Goal: Task Accomplishment & Management: Use online tool/utility

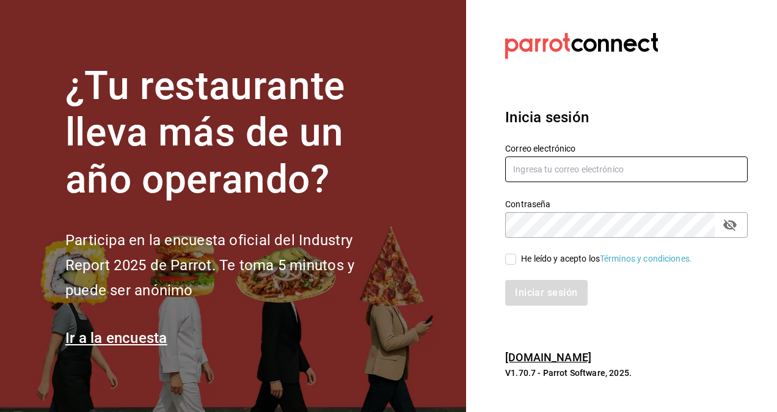
type input "[PERSON_NAME][EMAIL_ADDRESS][PERSON_NAME][DOMAIN_NAME]"
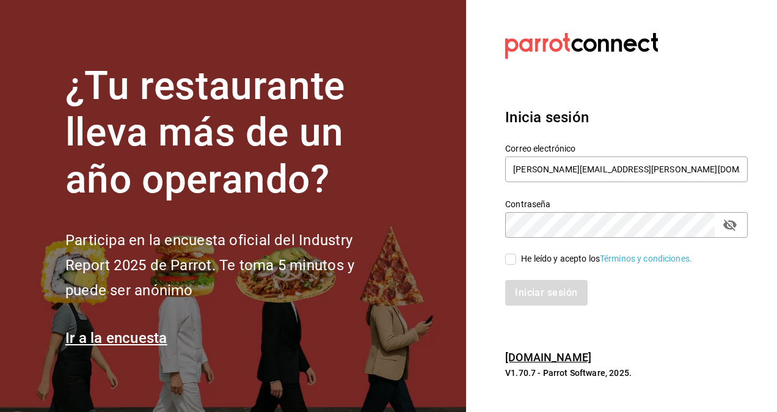
click at [506, 257] on input "He leído y acepto los Términos y condiciones." at bounding box center [510, 259] width 11 height 11
checkbox input "true"
click at [545, 302] on button "Iniciar sesión" at bounding box center [546, 293] width 83 height 26
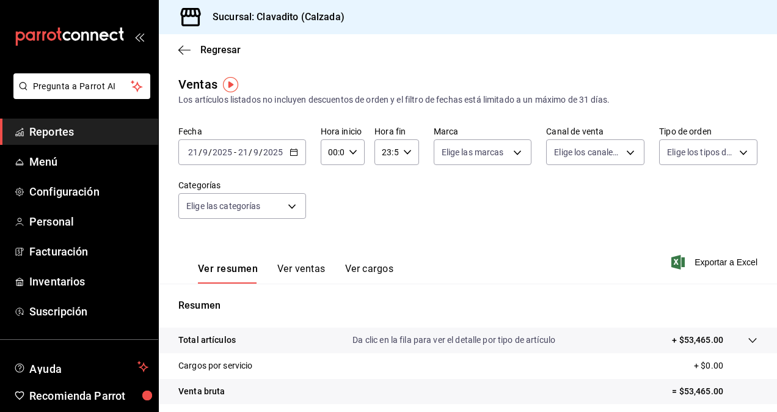
click at [294, 153] on icon "button" at bounding box center [294, 152] width 9 height 9
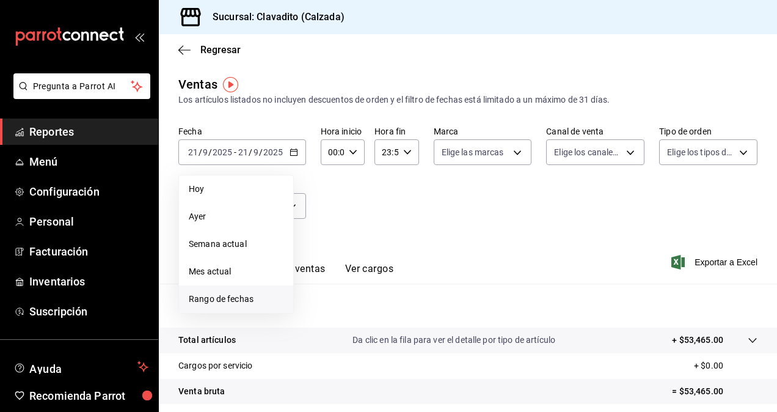
click at [199, 294] on span "Rango de fechas" at bounding box center [236, 299] width 95 height 13
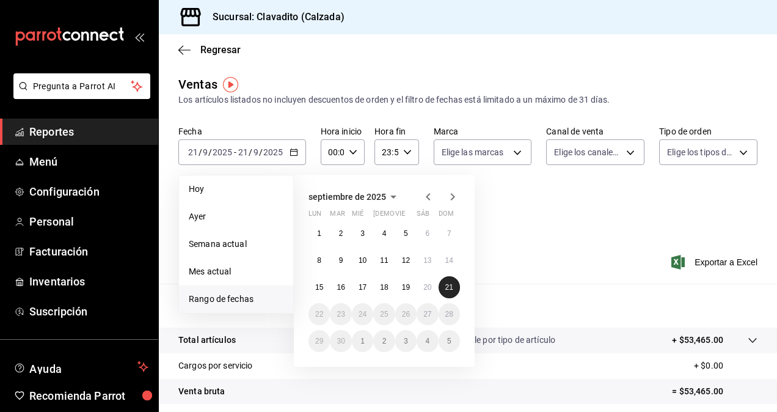
click at [455, 286] on button "21" at bounding box center [449, 287] width 21 height 22
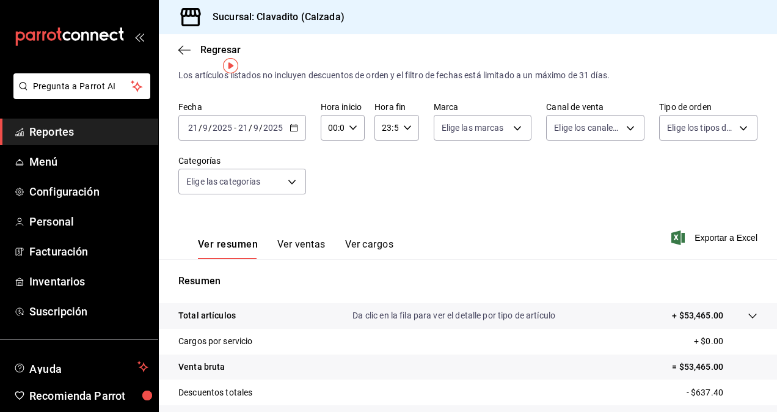
scroll to position [18, 0]
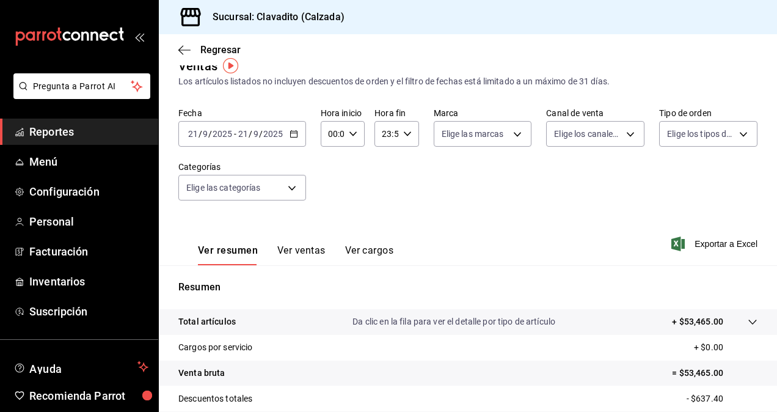
click at [297, 128] on div "[DATE] [DATE] - [DATE] [DATE]" at bounding box center [242, 134] width 128 height 26
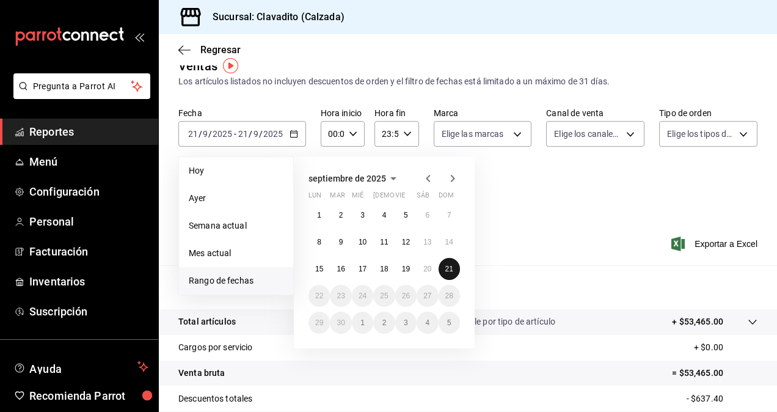
click at [443, 272] on button "21" at bounding box center [449, 269] width 21 height 22
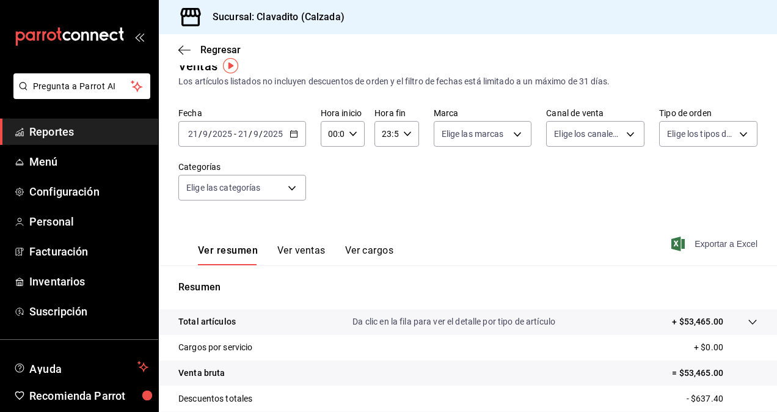
click at [699, 244] on span "Exportar a Excel" at bounding box center [716, 243] width 84 height 15
click at [402, 198] on div "Fecha [DATE] [DATE] - [DATE] [DATE] Hora inicio 00:00 Hora inicio Hora fin 23:5…" at bounding box center [467, 162] width 579 height 108
click at [299, 143] on div "[DATE] [DATE] - [DATE] [DATE]" at bounding box center [242, 134] width 128 height 26
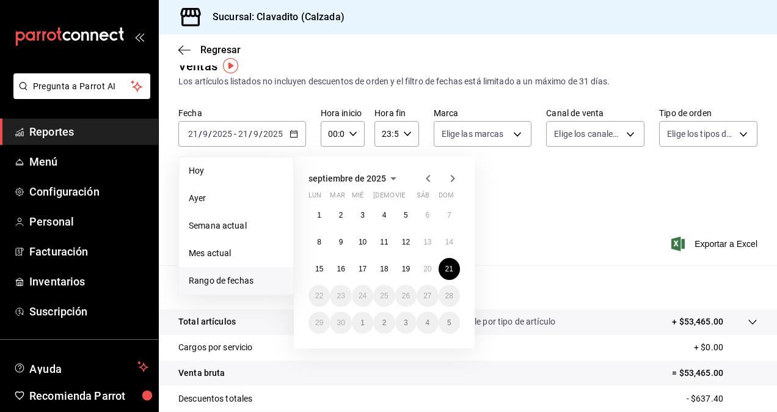
click at [68, 131] on span "Reportes" at bounding box center [88, 131] width 119 height 16
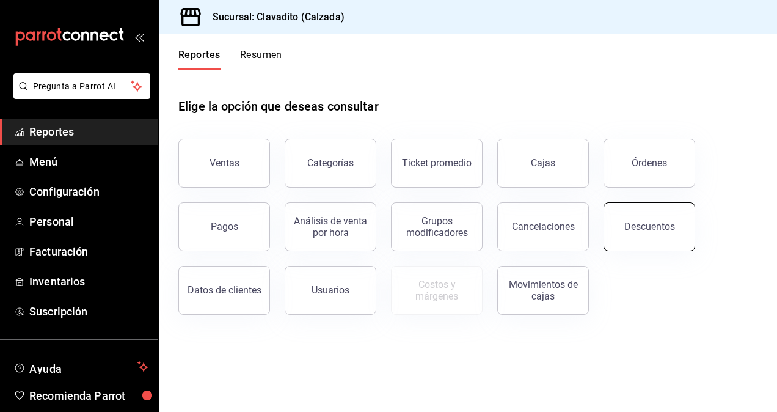
click at [647, 211] on button "Descuentos" at bounding box center [650, 226] width 92 height 49
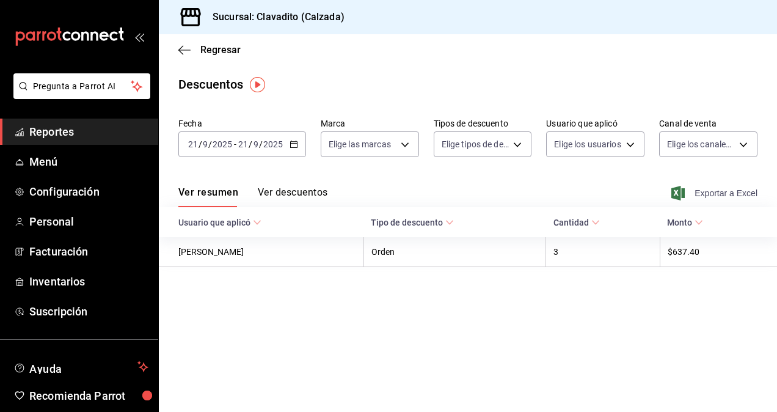
click at [715, 187] on span "Exportar a Excel" at bounding box center [716, 193] width 84 height 15
click at [288, 149] on div "[DATE] [DATE] - [DATE] [DATE]" at bounding box center [242, 144] width 128 height 26
click at [320, 90] on div "Descuentos" at bounding box center [468, 84] width 618 height 18
click at [70, 137] on span "Reportes" at bounding box center [88, 131] width 119 height 16
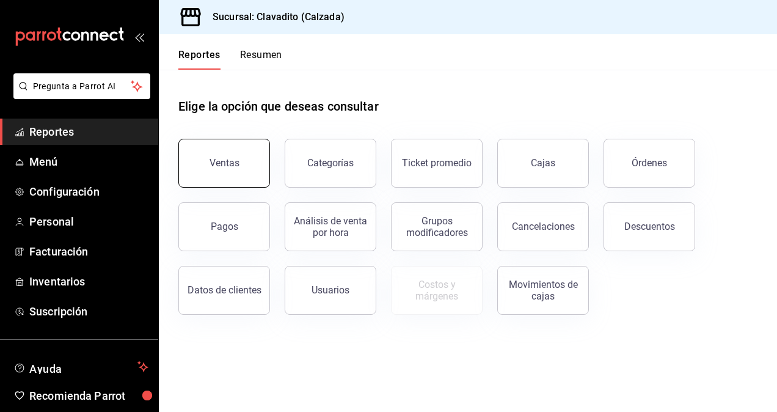
click at [203, 165] on button "Ventas" at bounding box center [224, 163] width 92 height 49
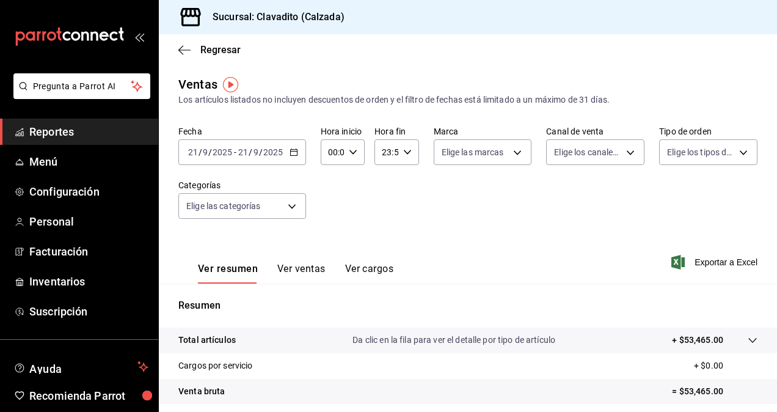
click at [287, 148] on div "[DATE] [DATE] - [DATE] [DATE]" at bounding box center [242, 152] width 128 height 26
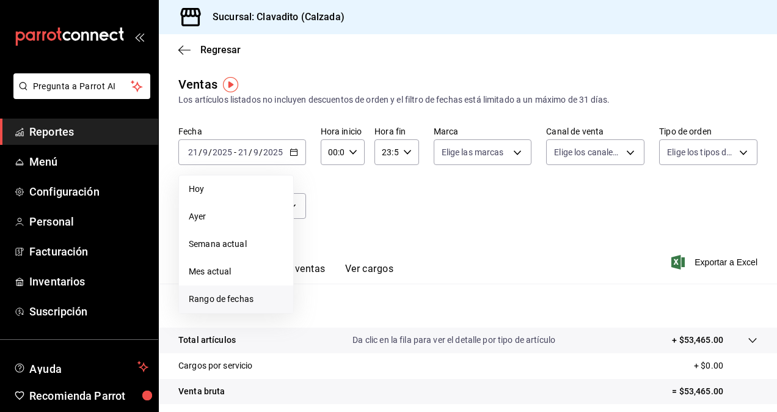
click at [222, 299] on span "Rango de fechas" at bounding box center [236, 299] width 95 height 13
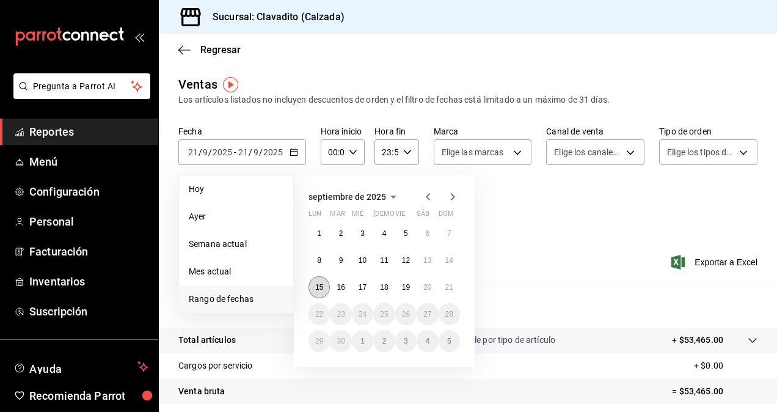
click at [324, 283] on button "15" at bounding box center [319, 287] width 21 height 22
click at [451, 286] on abbr "21" at bounding box center [449, 287] width 8 height 9
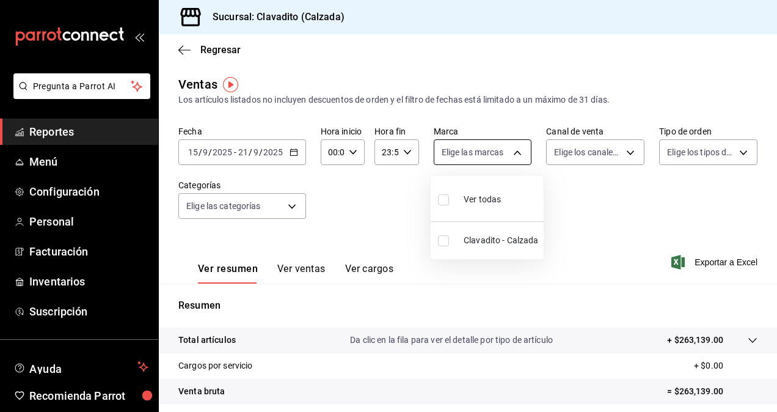
click at [513, 153] on body "Pregunta a Parrot AI Reportes Menú Configuración Personal Facturación Inventari…" at bounding box center [388, 206] width 777 height 412
click at [475, 192] on div "Ver todas" at bounding box center [469, 198] width 63 height 26
type input "7c6329b2-7c80-4d0a-92e1-359a60270725"
checkbox input "true"
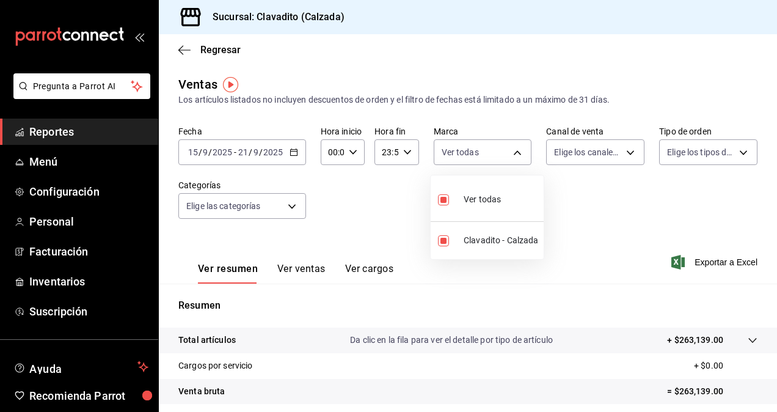
click at [617, 158] on div at bounding box center [388, 206] width 777 height 412
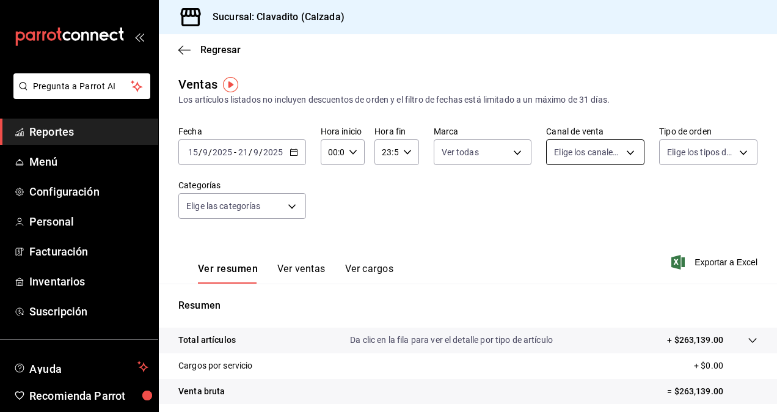
click at [627, 152] on body "Pregunta a Parrot AI Reportes Menú Configuración Personal Facturación Inventari…" at bounding box center [388, 206] width 777 height 412
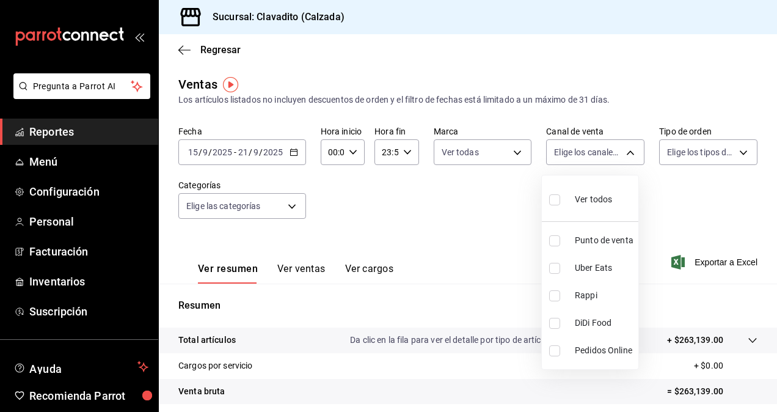
click at [582, 196] on span "Ver todos" at bounding box center [593, 199] width 37 height 13
type input "PARROT,UBER_EATS,RAPPI,DIDI_FOOD,ONLINE"
checkbox input "true"
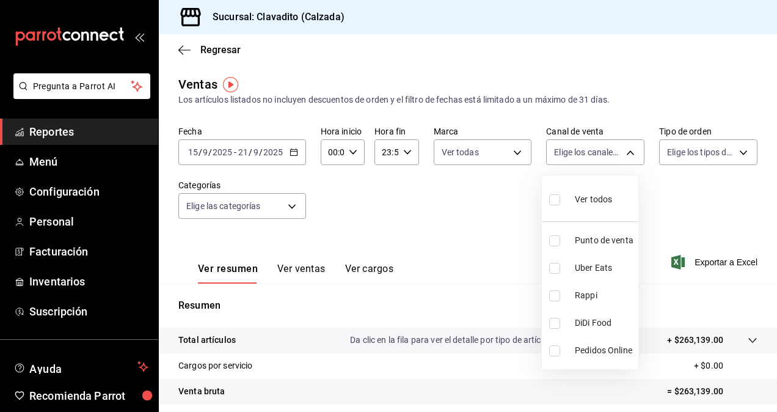
checkbox input "true"
click at [730, 156] on div at bounding box center [388, 206] width 777 height 412
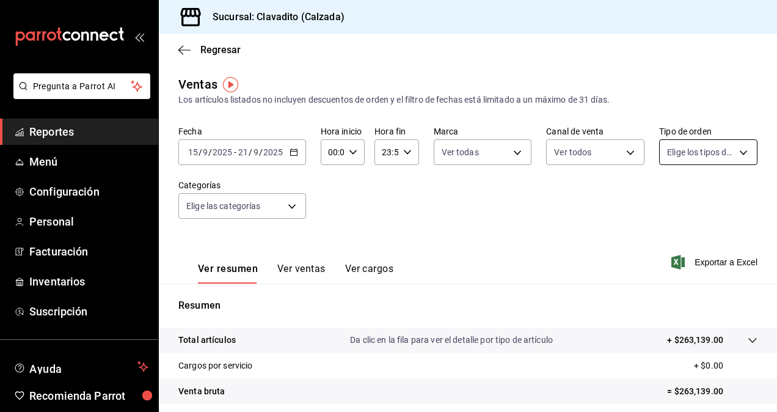
click at [732, 153] on body "Pregunta a Parrot AI Reportes Menú Configuración Personal Facturación Inventari…" at bounding box center [388, 206] width 777 height 412
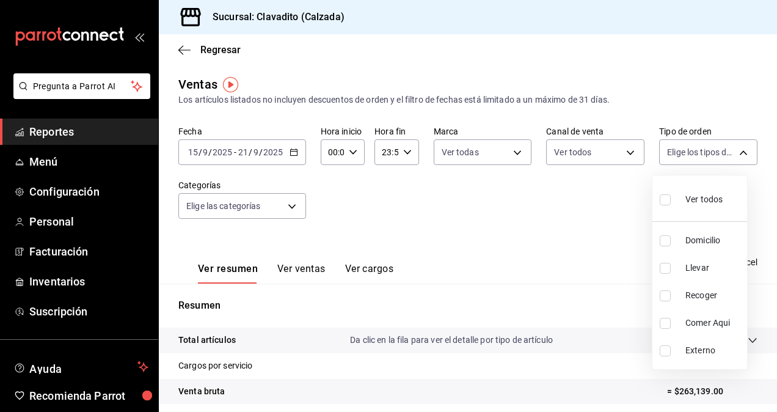
click at [695, 196] on span "Ver todos" at bounding box center [703, 199] width 37 height 13
type input "20a2434e-5507-4b1d-99f8-d1d700608abd,c8008fd8-0959-4104-94f5-898138fc7a10,5c160…"
checkbox input "true"
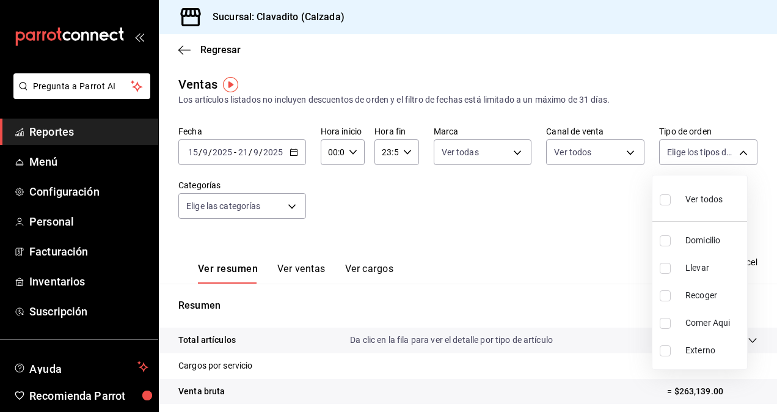
checkbox input "true"
click at [301, 207] on div at bounding box center [388, 206] width 777 height 412
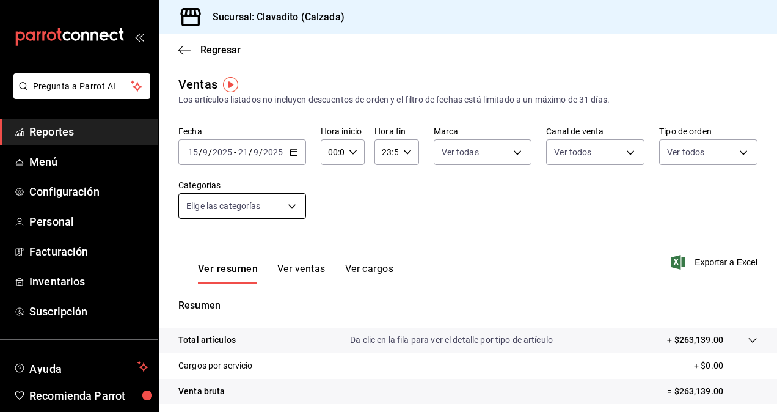
click at [293, 209] on body "Pregunta a Parrot AI Reportes Menú Configuración Personal Facturación Inventari…" at bounding box center [388, 206] width 777 height 412
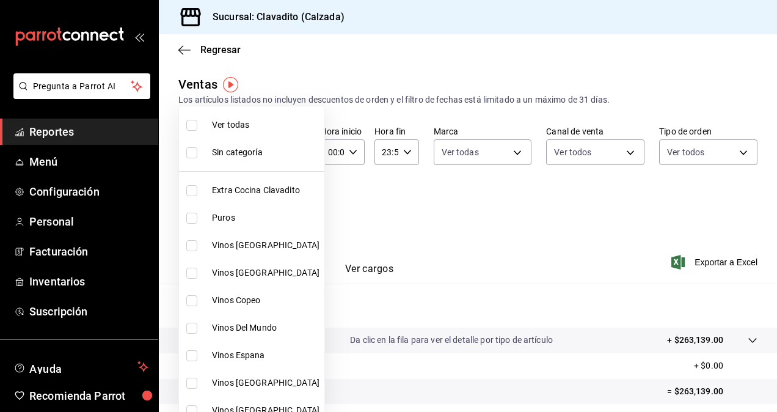
click at [235, 130] on span "Ver todas" at bounding box center [266, 125] width 108 height 13
type input "baf57ed1-919f-4c82-8763-5f61bb5ecf6c,a733550a-1833-4f39-b337-4b288d8ef239,37b97…"
checkbox input "true"
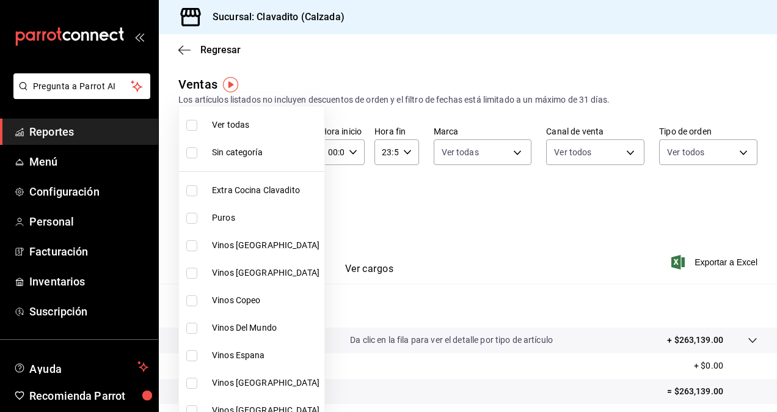
checkbox input "true"
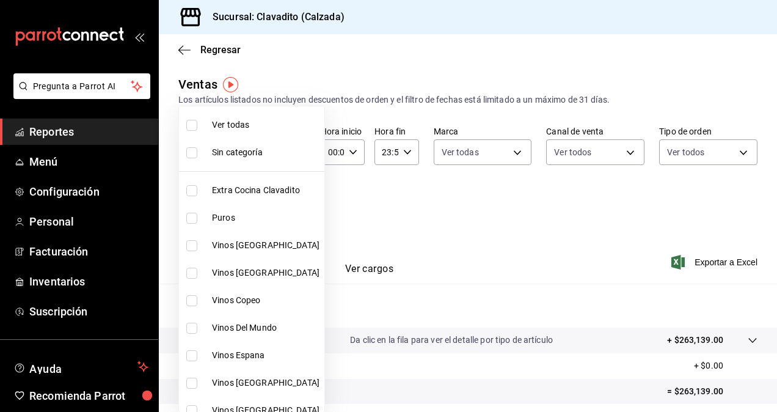
checkbox input "true"
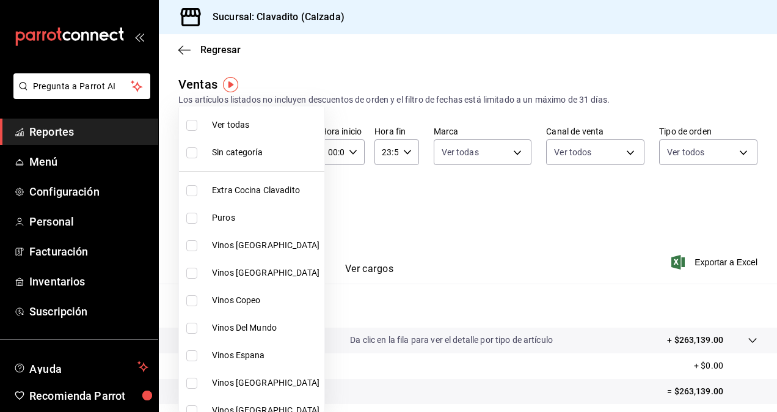
checkbox input "true"
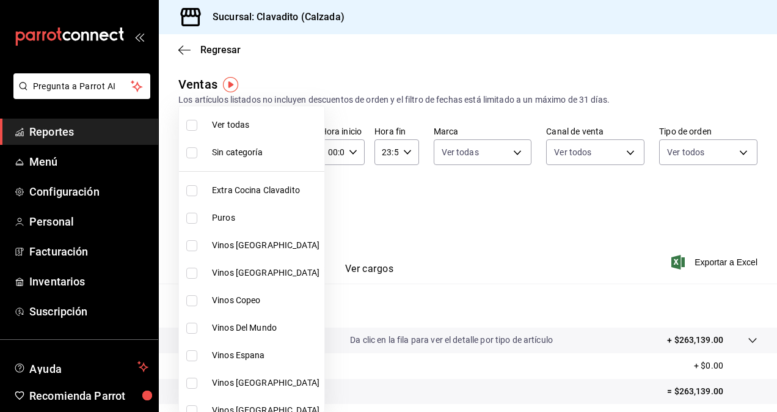
checkbox input "true"
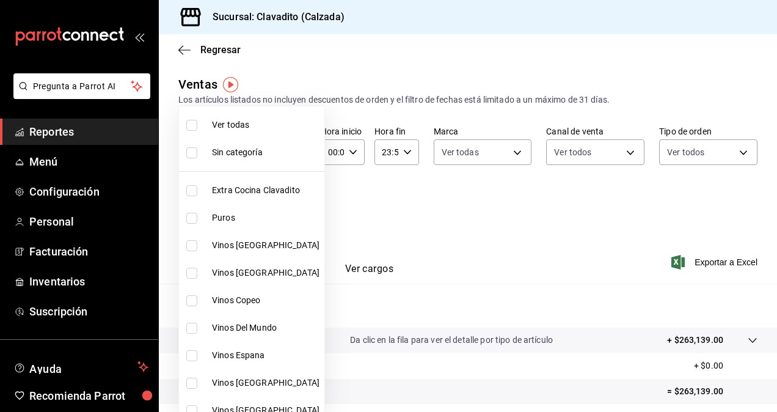
checkbox input "true"
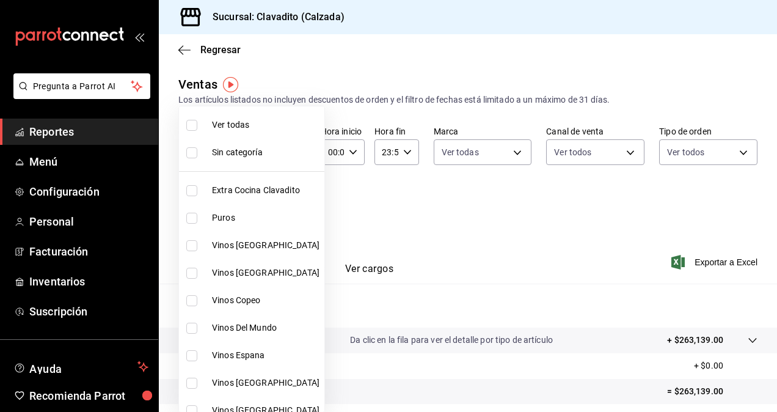
checkbox input "true"
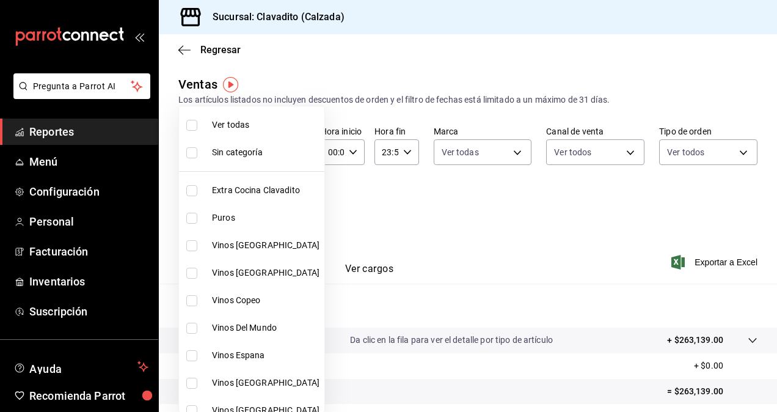
checkbox input "true"
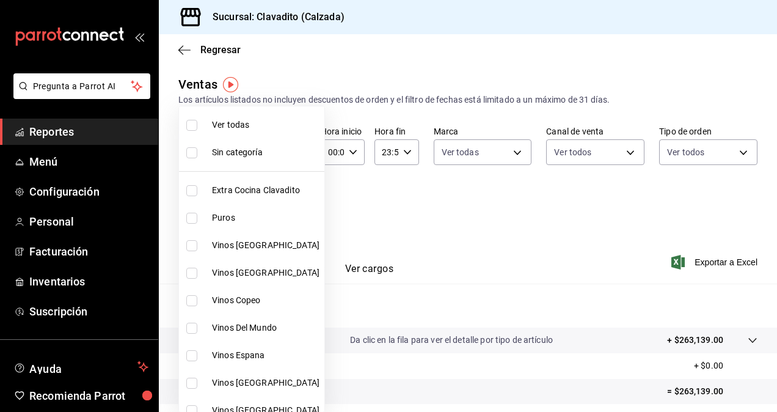
checkbox input "true"
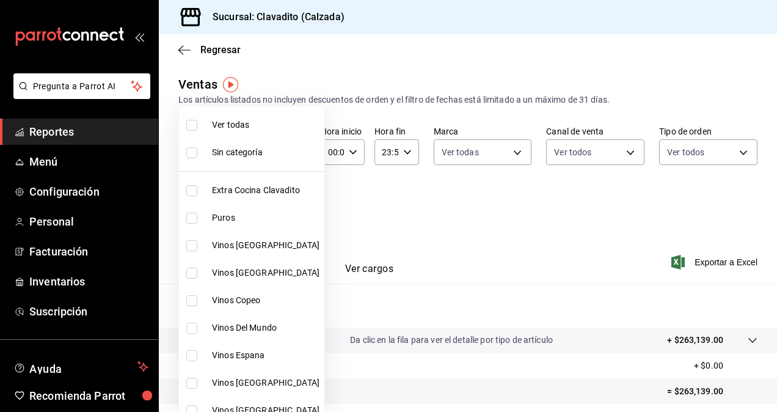
checkbox input "true"
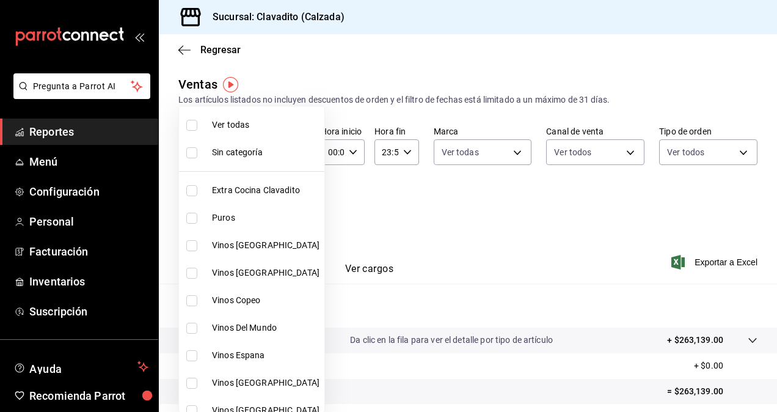
checkbox input "true"
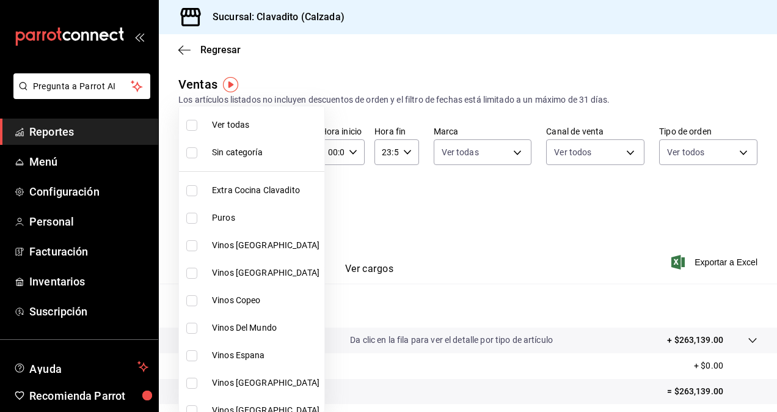
checkbox input "true"
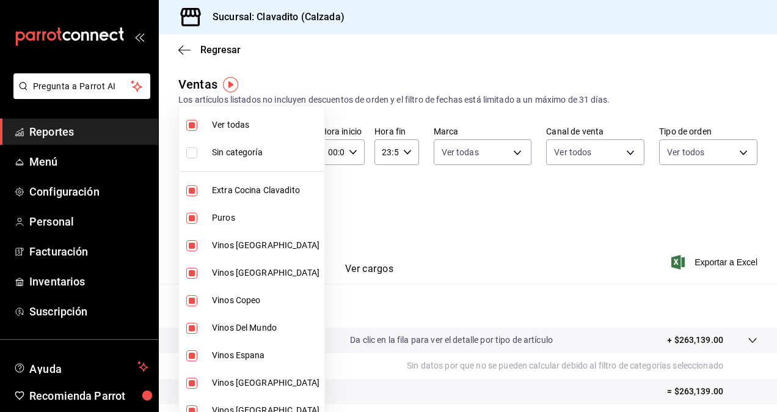
drag, startPoint x: 773, startPoint y: 188, endPoint x: 770, endPoint y: 219, distance: 30.7
click at [770, 219] on div at bounding box center [388, 206] width 777 height 412
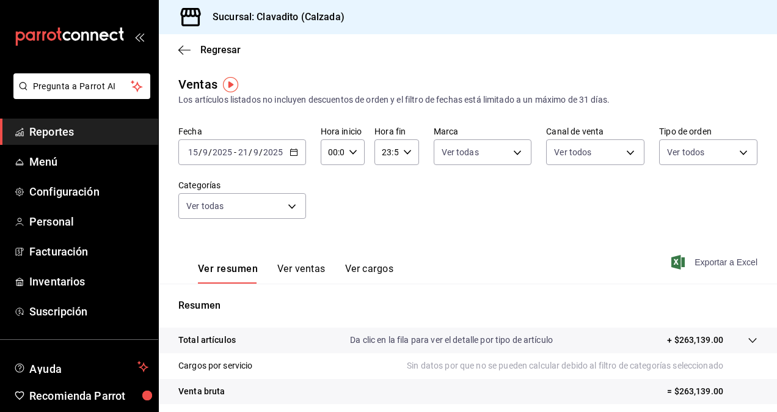
click at [711, 261] on span "Exportar a Excel" at bounding box center [716, 262] width 84 height 15
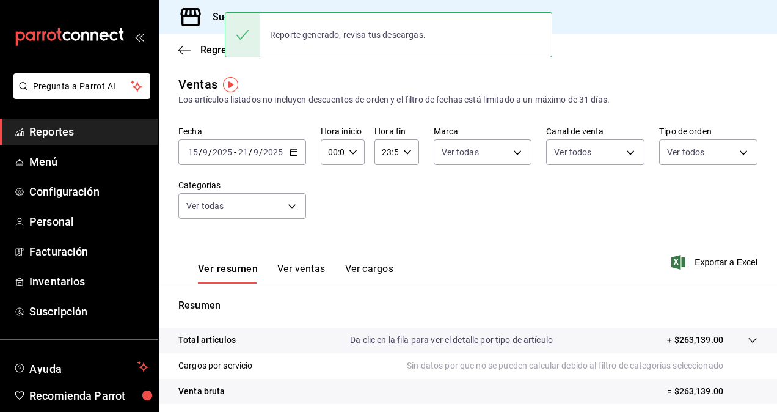
click at [357, 219] on div "Fecha [DATE] [DATE] - [DATE] [DATE] Hora inicio 00:00 Hora inicio Hora fin 23:5…" at bounding box center [467, 180] width 579 height 108
click at [298, 161] on div "[DATE] [DATE] - [DATE] [DATE]" at bounding box center [242, 152] width 128 height 26
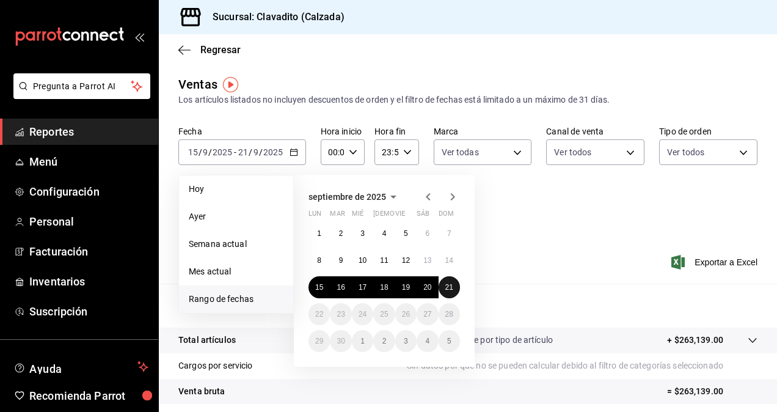
click at [447, 290] on abbr "21" at bounding box center [449, 287] width 8 height 9
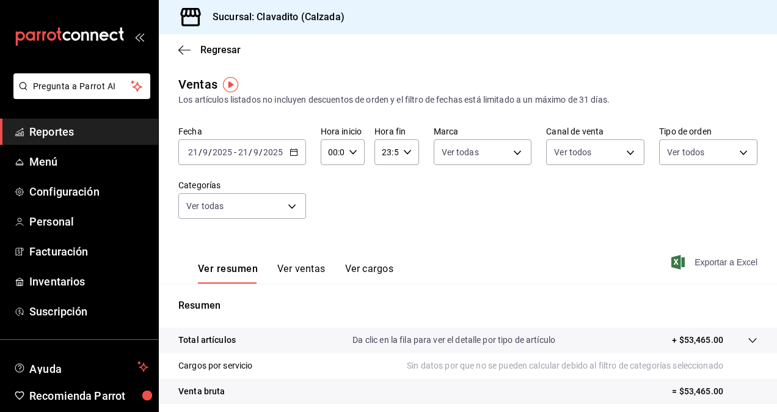
click at [704, 264] on span "Exportar a Excel" at bounding box center [716, 262] width 84 height 15
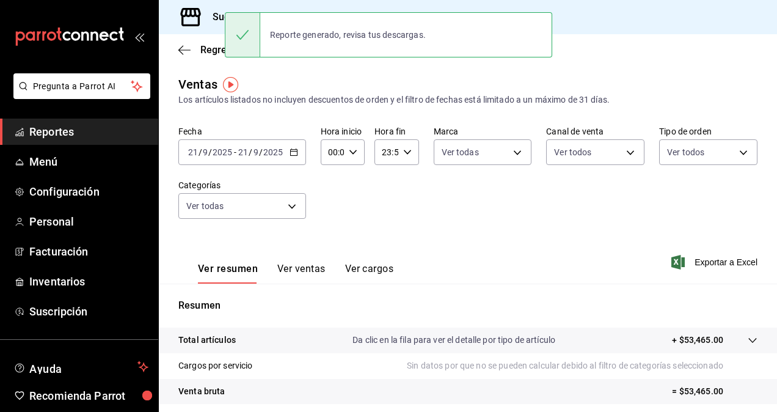
click at [462, 249] on div "Ver resumen Ver ventas Ver cargos Exportar a Excel" at bounding box center [468, 258] width 618 height 50
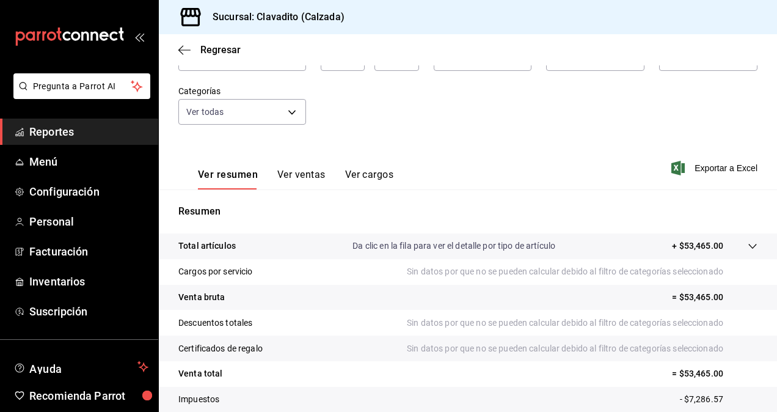
scroll to position [174, 0]
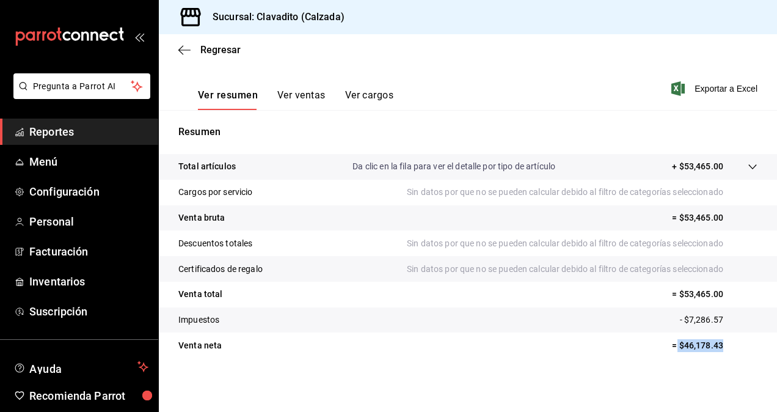
drag, startPoint x: 667, startPoint y: 346, endPoint x: 716, endPoint y: 345, distance: 48.9
click at [716, 345] on p "= $46,178.43" at bounding box center [715, 345] width 86 height 13
copy p "$46,178.43"
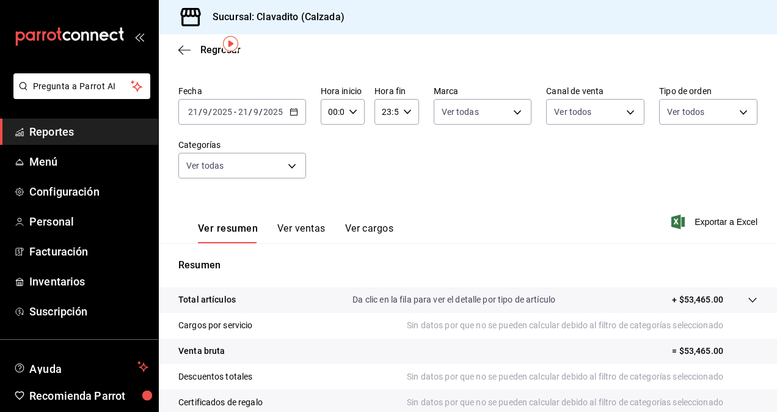
scroll to position [0, 0]
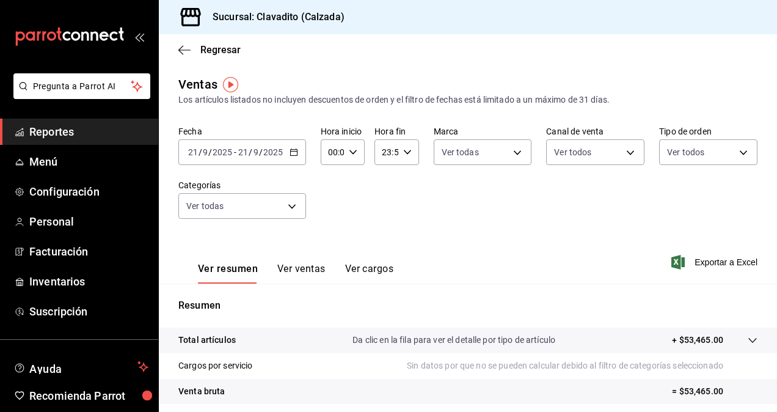
click at [294, 152] on icon "button" at bounding box center [294, 152] width 9 height 9
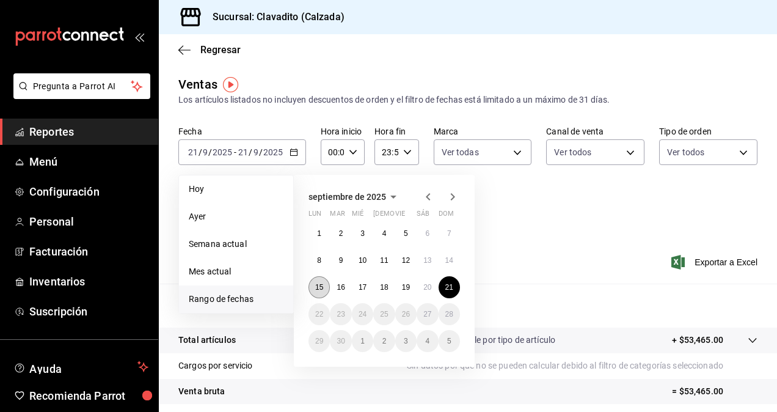
click at [320, 292] on button "15" at bounding box center [319, 287] width 21 height 22
click at [448, 293] on button "21" at bounding box center [449, 287] width 21 height 22
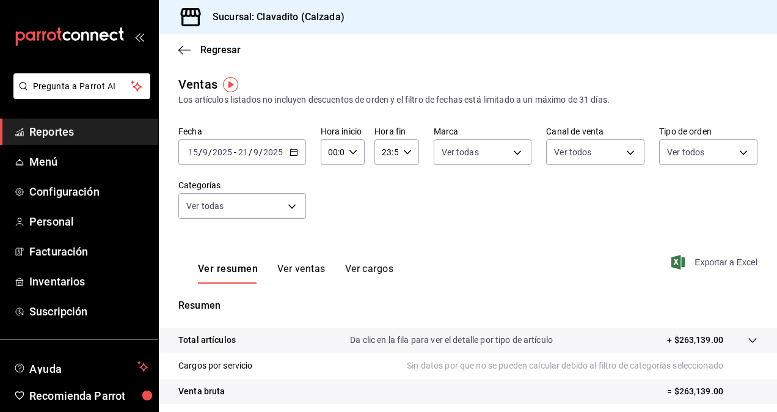
click at [708, 257] on span "Exportar a Excel" at bounding box center [716, 262] width 84 height 15
